Goal: Transaction & Acquisition: Purchase product/service

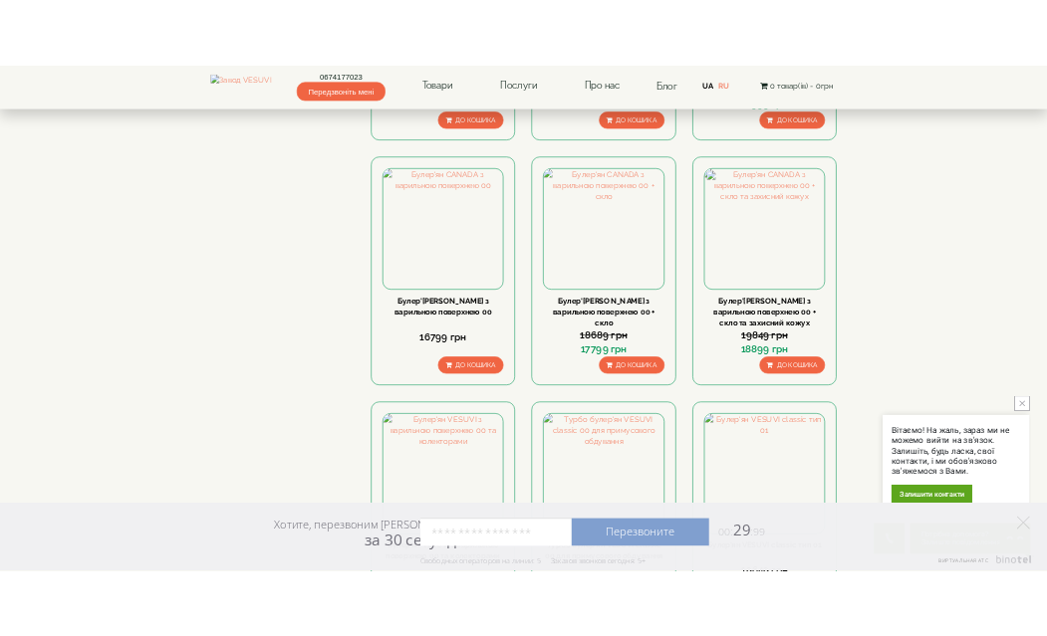
scroll to position [1792, 0]
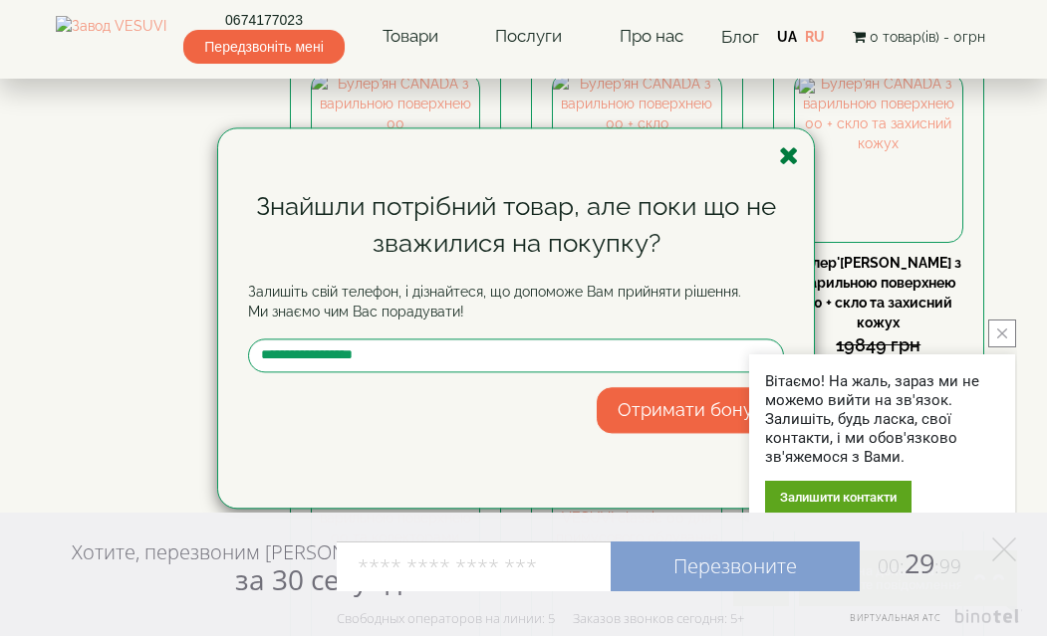
click at [785, 152] on icon "button" at bounding box center [789, 155] width 20 height 25
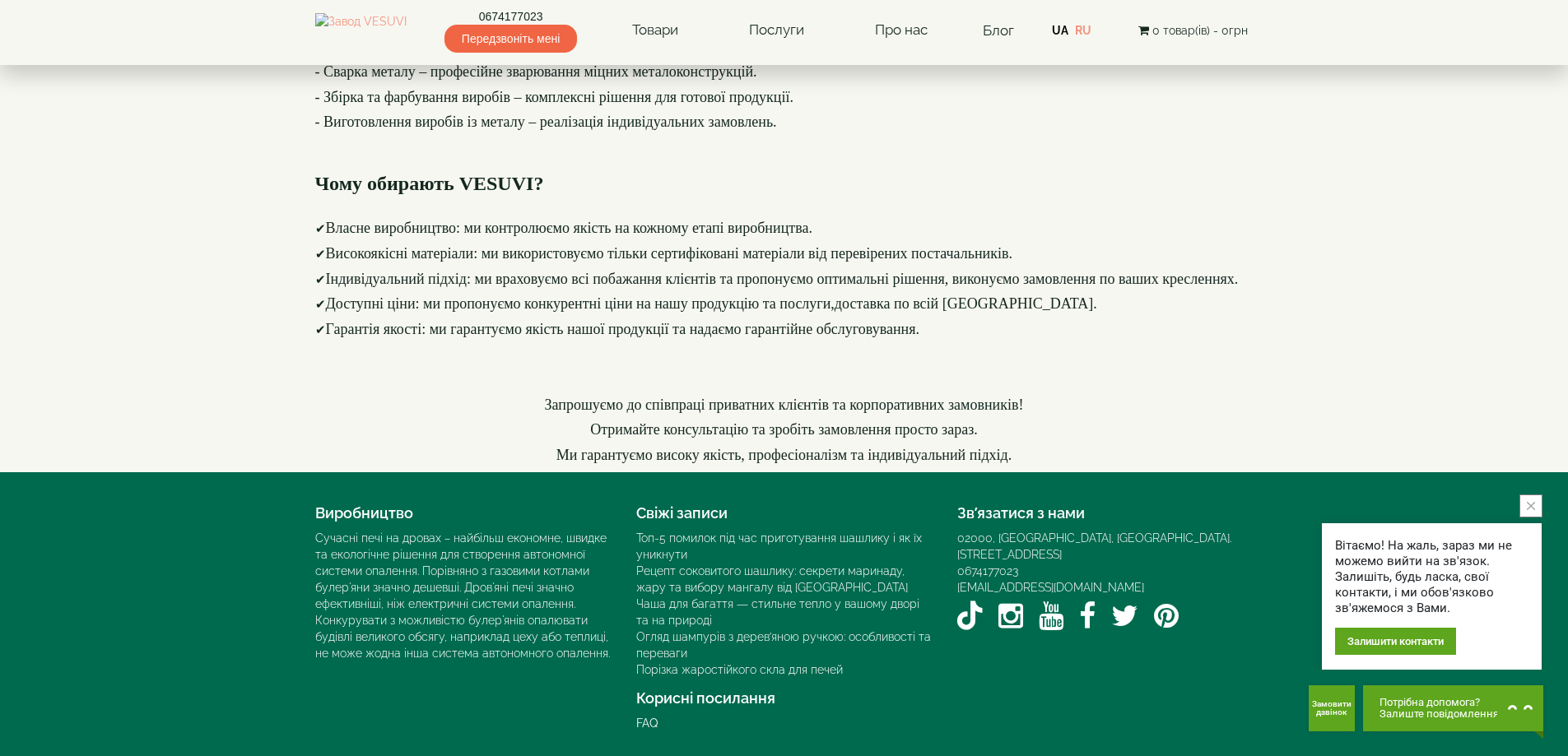
scroll to position [2260, 0]
click at [865, 480] on footer "Виробництво Сучасні печі на дровах – найбільш економне, швидке та екологічне рі…" at bounding box center [784, 615] width 1568 height 284
click at [865, 510] on button "close button" at bounding box center [1531, 506] width 23 height 23
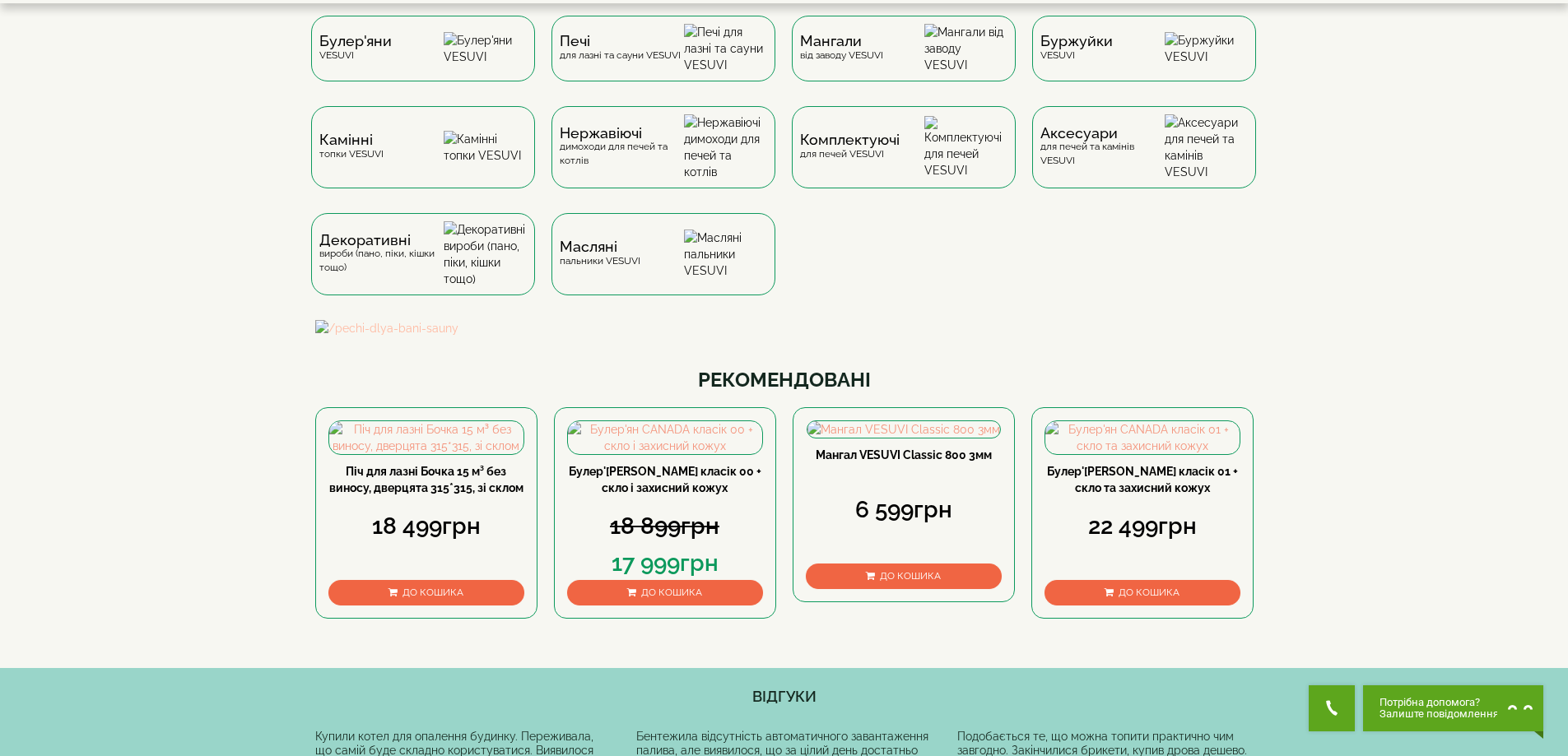
scroll to position [0, 0]
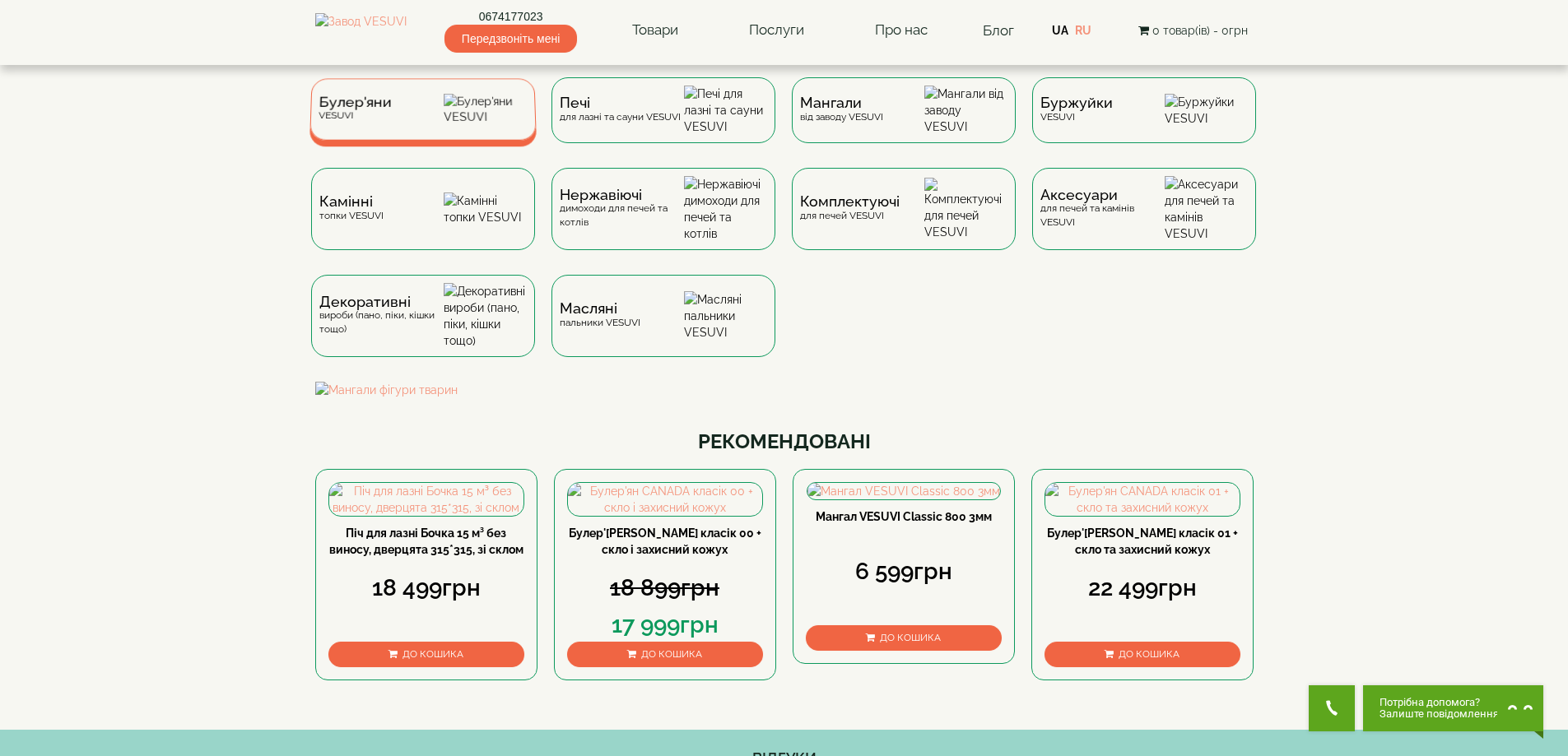
click at [355, 121] on div "Булер'яни VESUVI" at bounding box center [354, 109] width 74 height 26
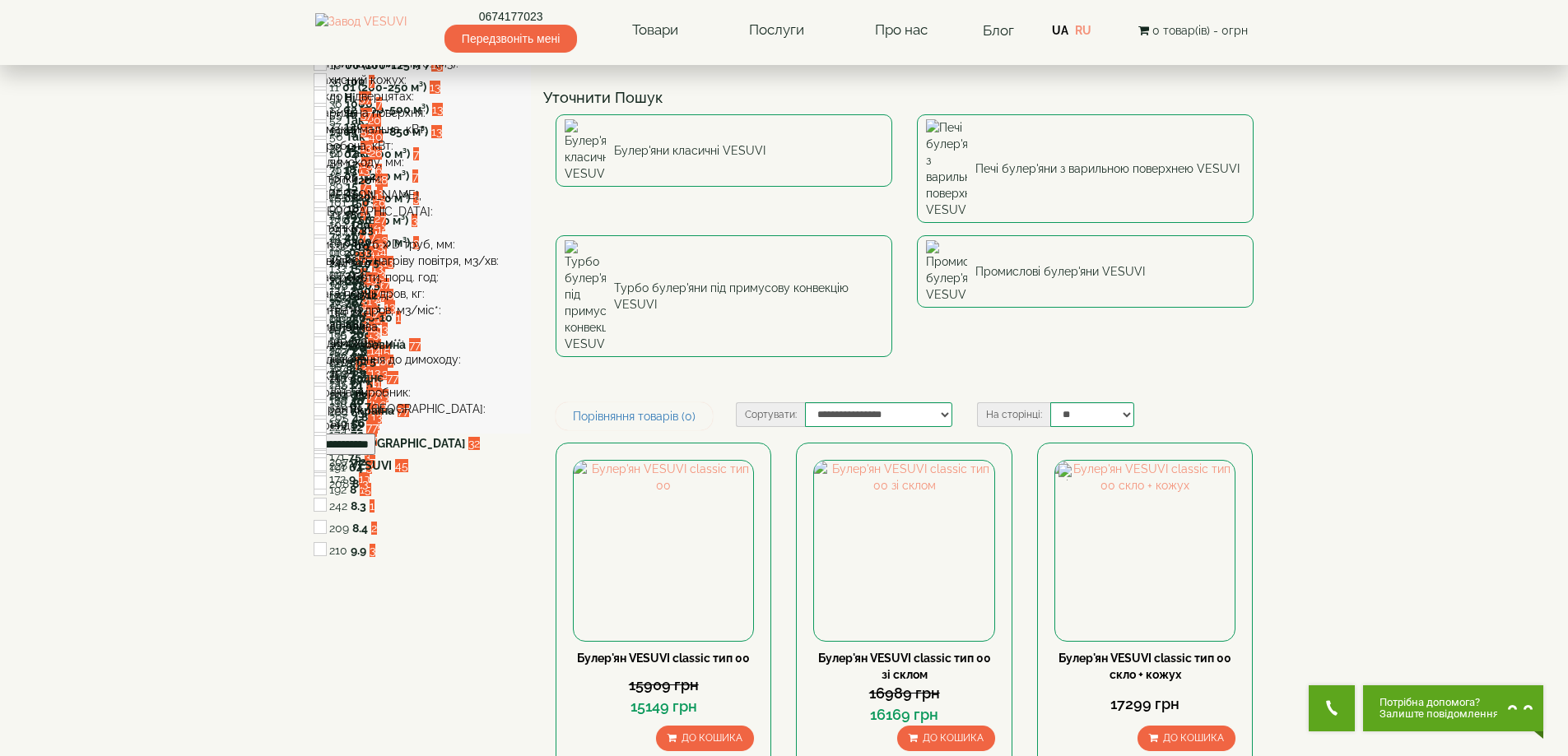
scroll to position [83, 0]
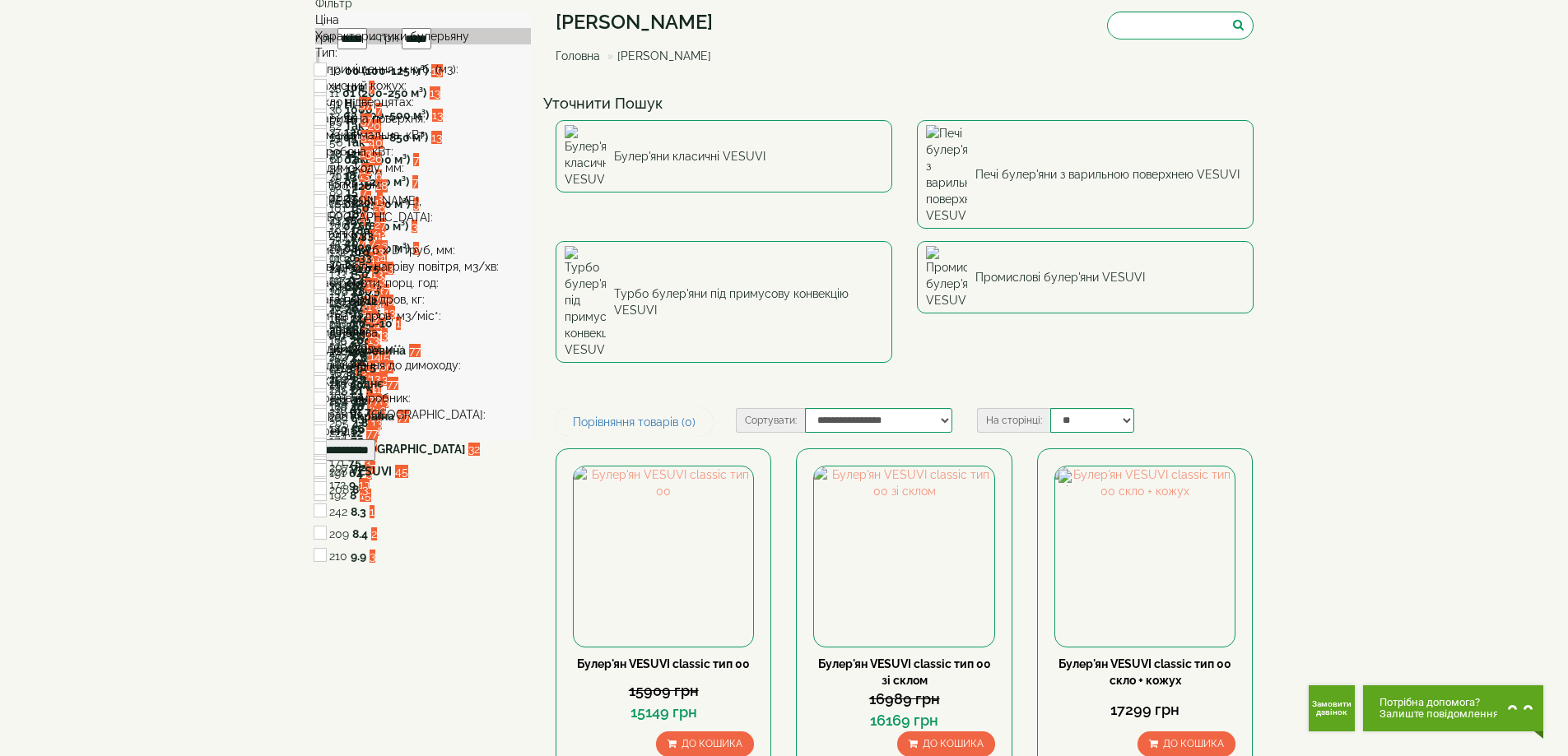
click at [419, 78] on div "V приміщення, м.куб. (м3):" at bounding box center [423, 69] width 217 height 17
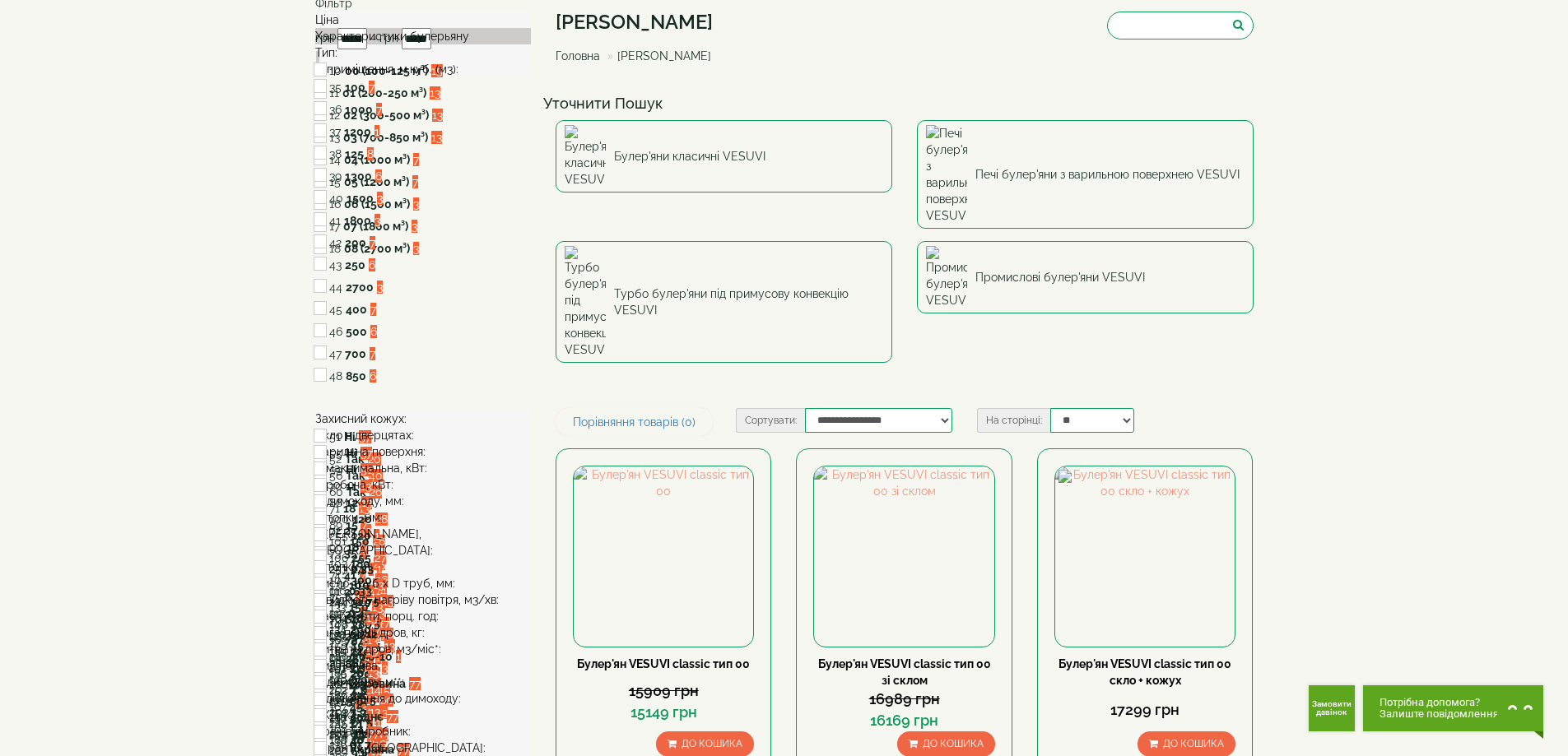
type input "*****"
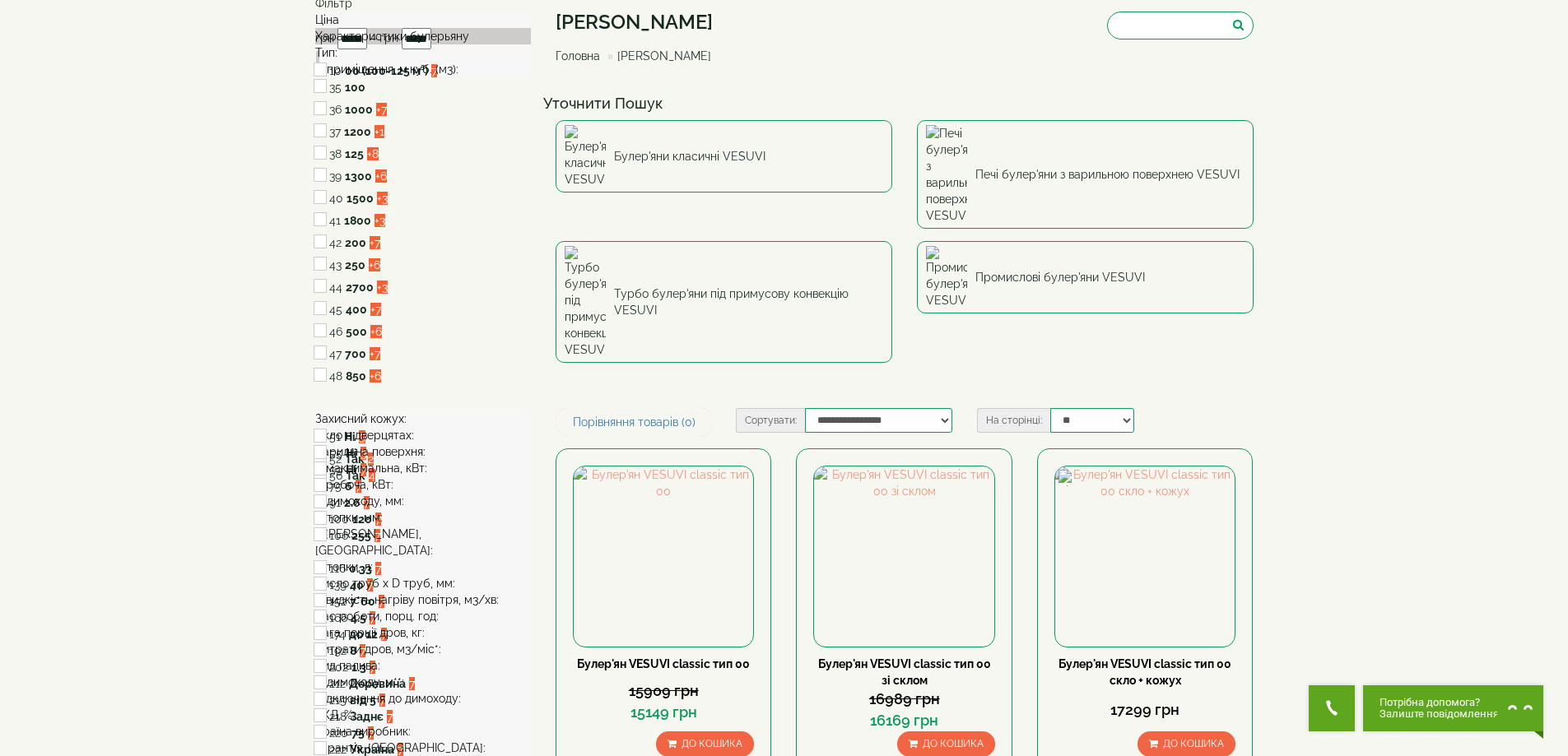
click at [459, 76] on span at bounding box center [459, 69] width 0 height 13
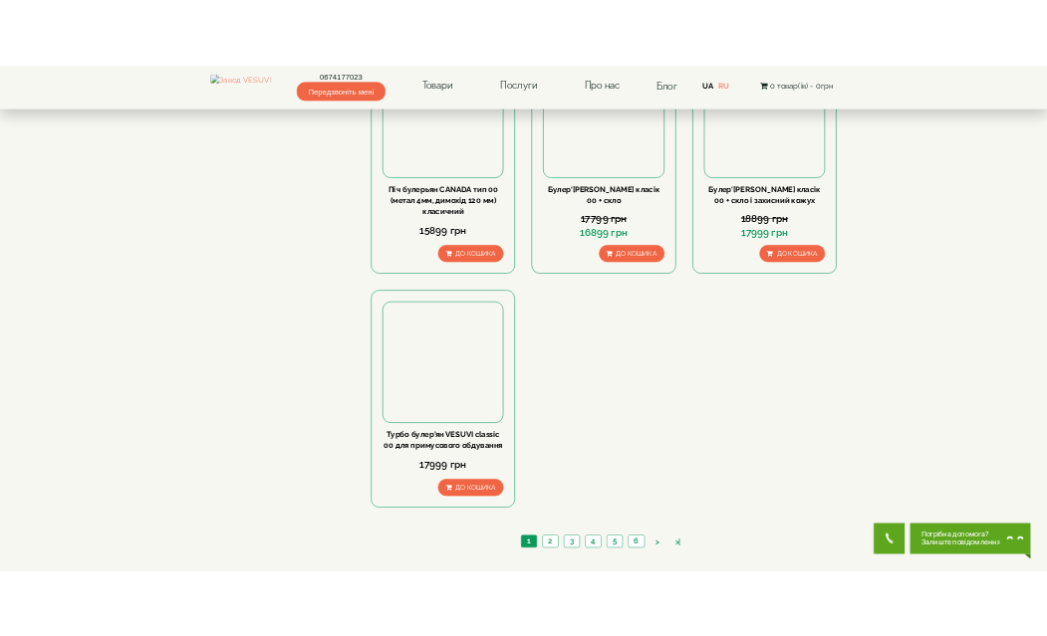
scroll to position [896, 0]
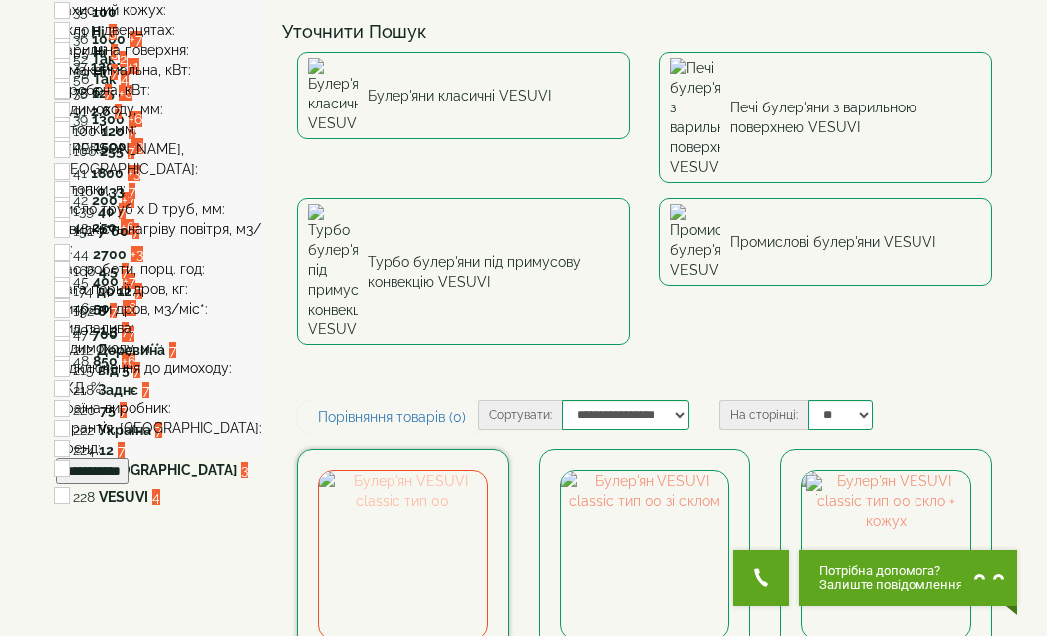
scroll to position [498, 0]
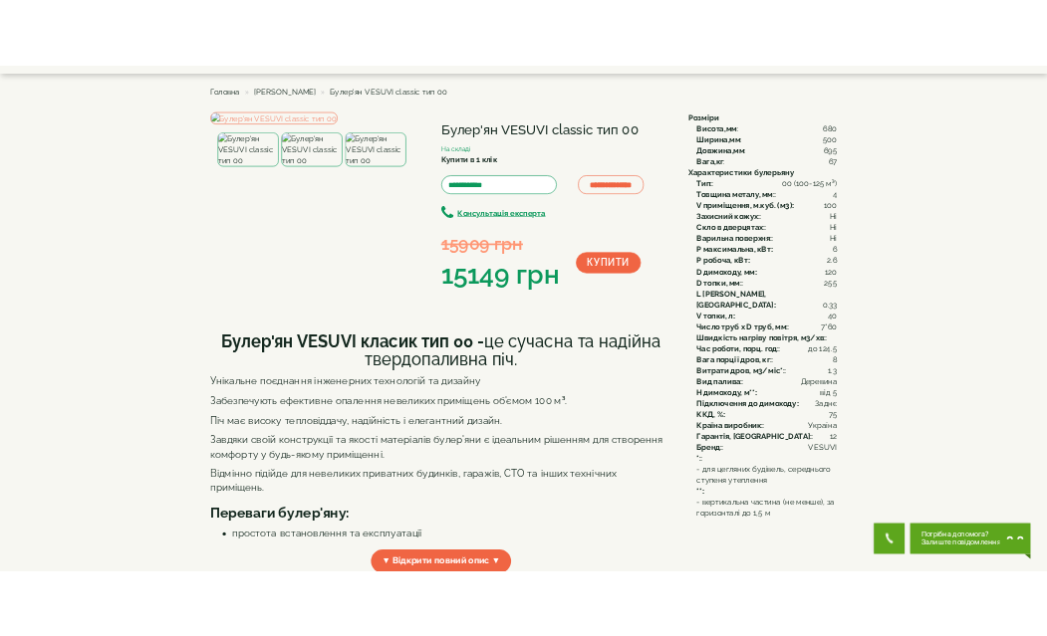
scroll to position [100, 0]
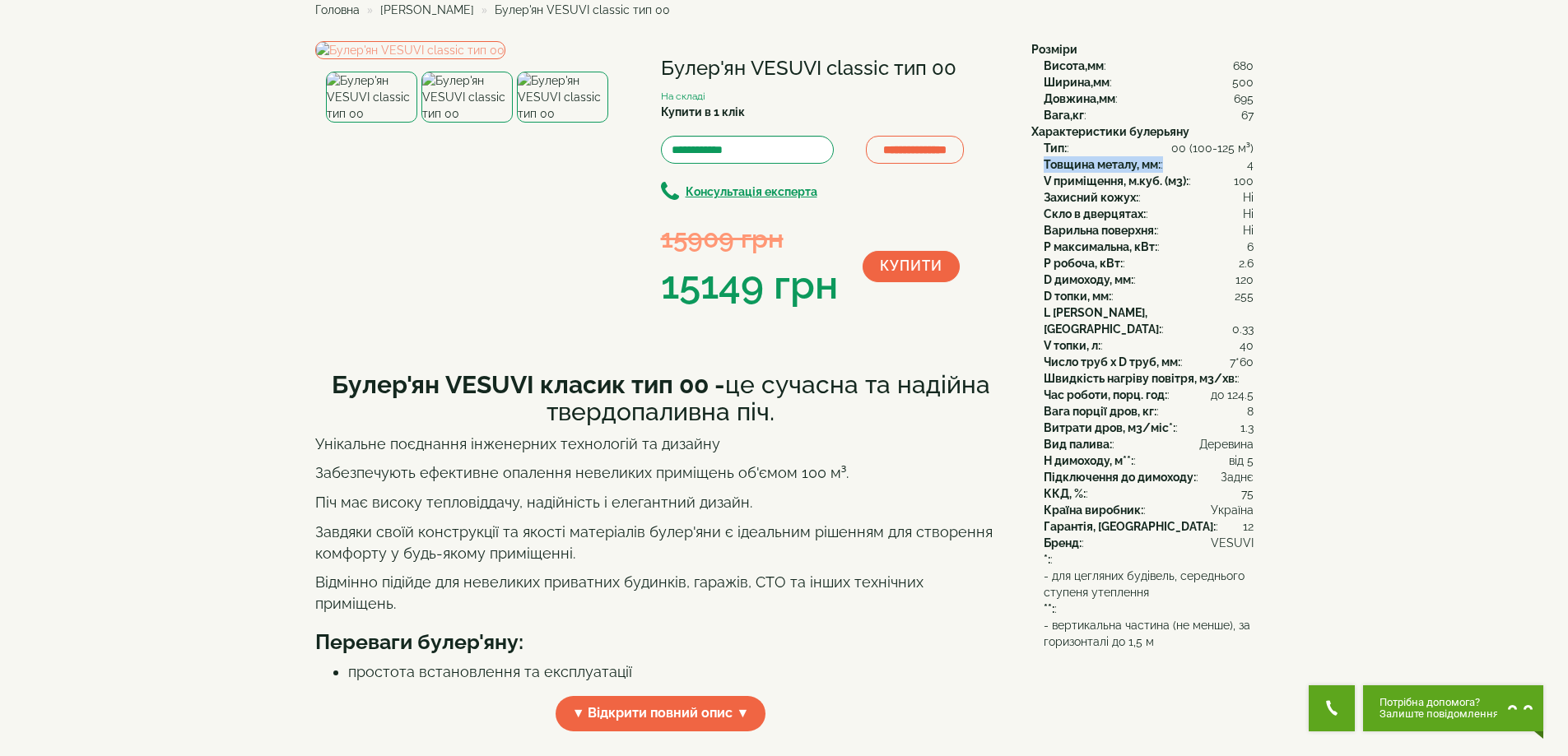
drag, startPoint x: 1266, startPoint y: 165, endPoint x: 1037, endPoint y: 164, distance: 229.0
